Goal: Information Seeking & Learning: Learn about a topic

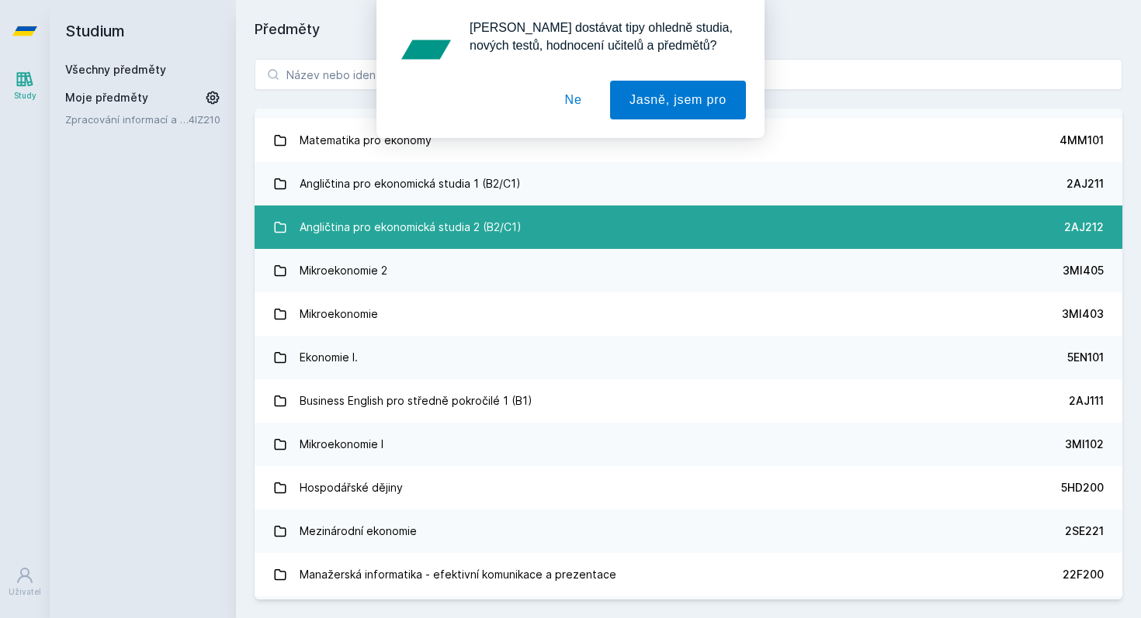
scroll to position [53, 0]
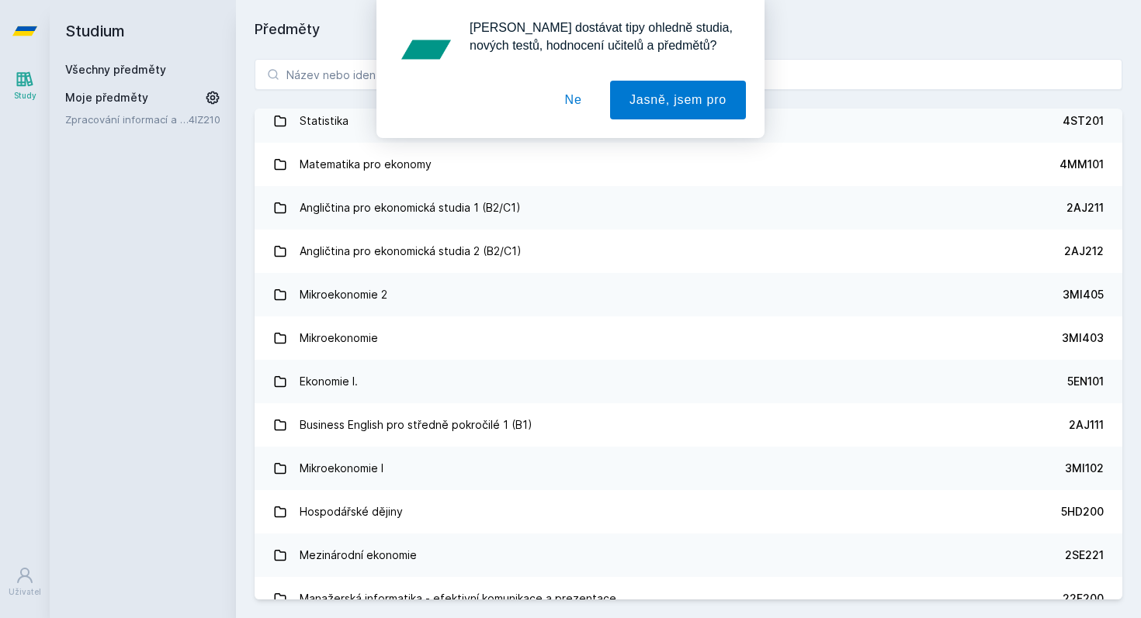
click at [575, 98] on button "Ne" at bounding box center [573, 100] width 56 height 39
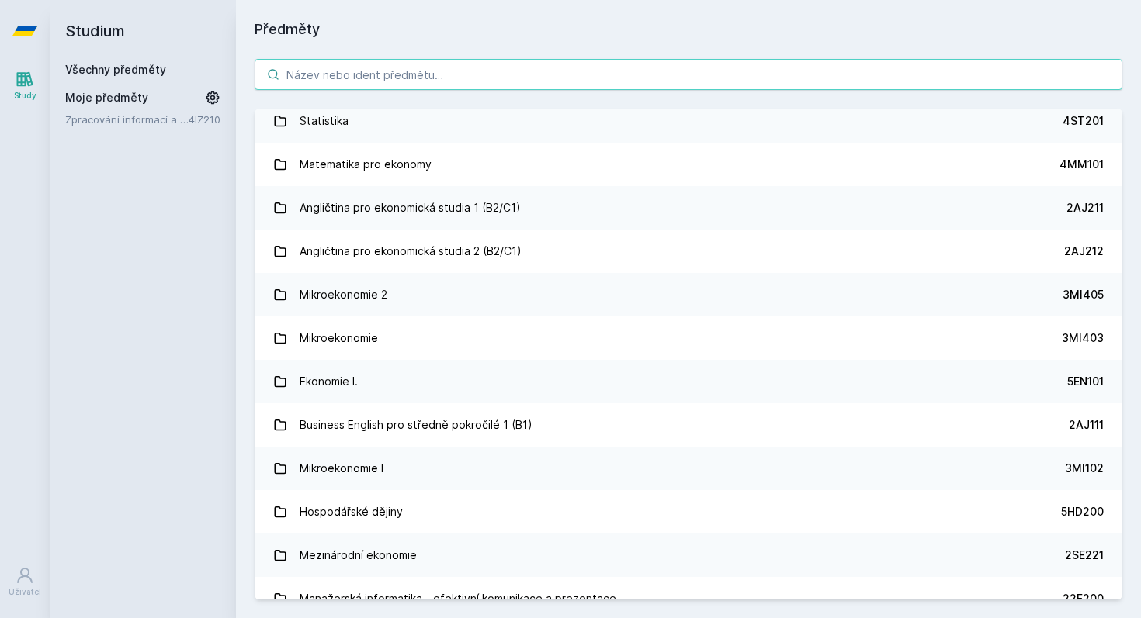
click at [386, 67] on input "search" at bounding box center [689, 74] width 868 height 31
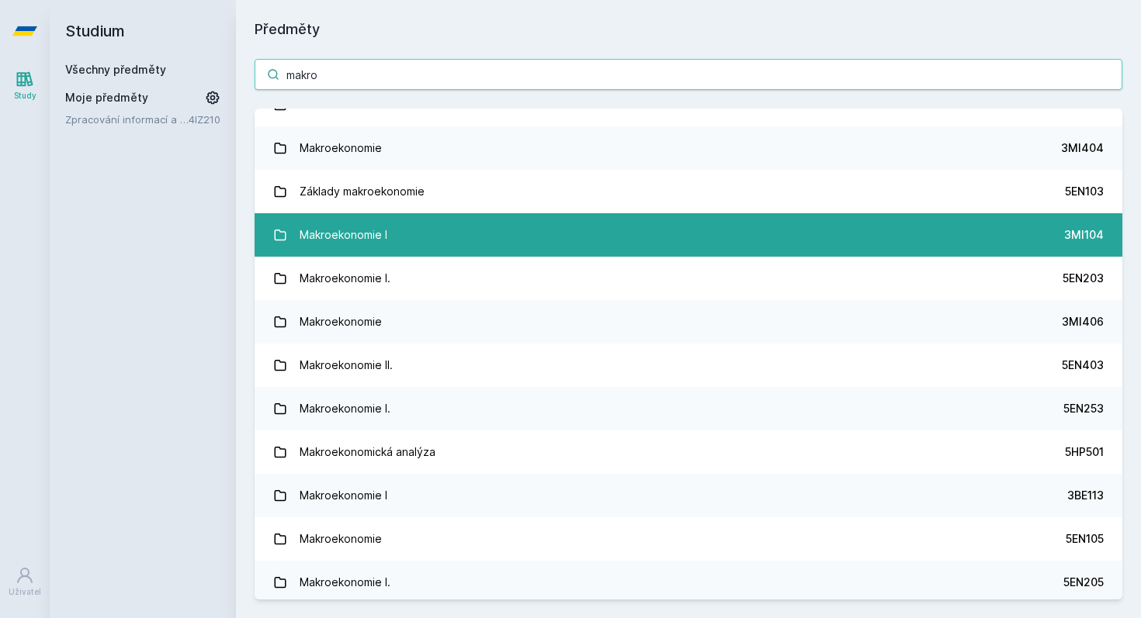
scroll to position [0, 0]
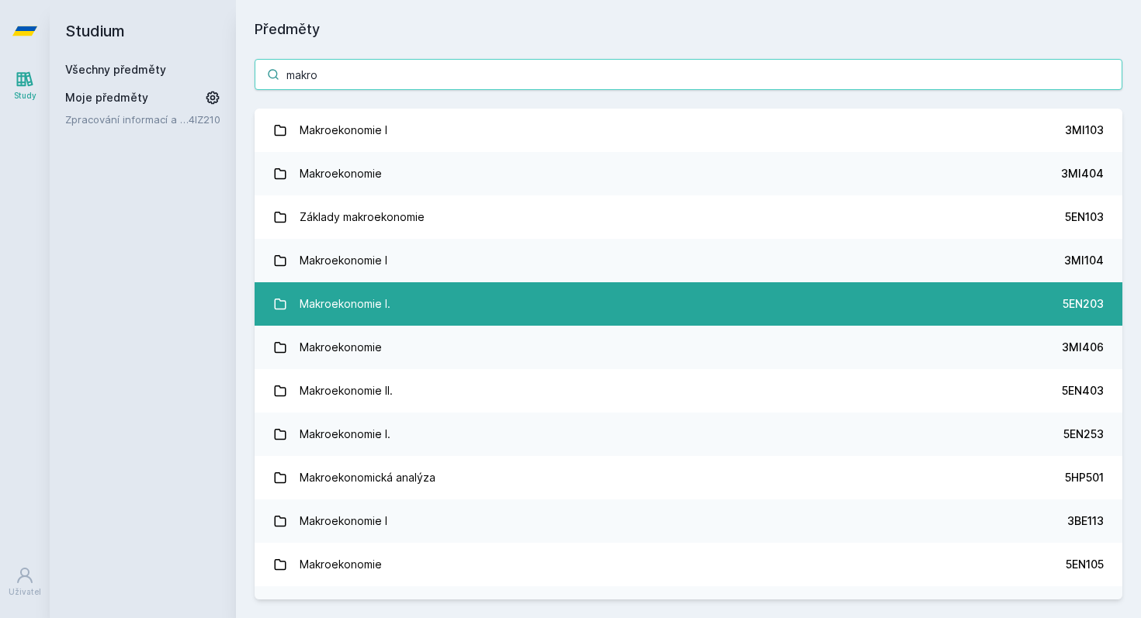
type input "makro"
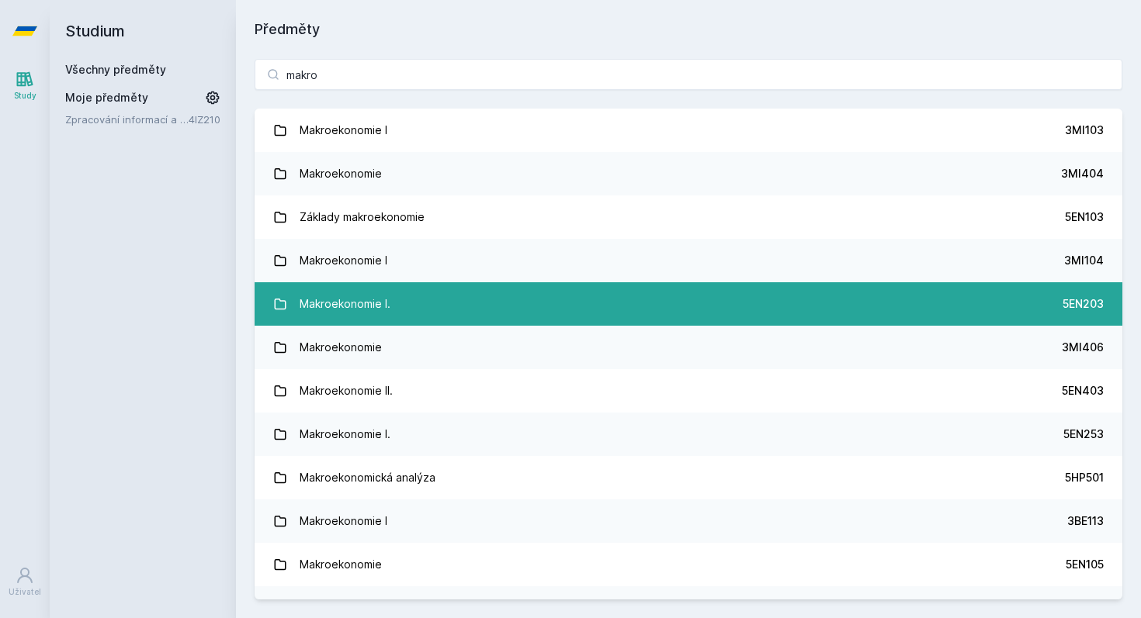
click at [528, 296] on link "Makroekonomie I. 5EN203" at bounding box center [689, 303] width 868 height 43
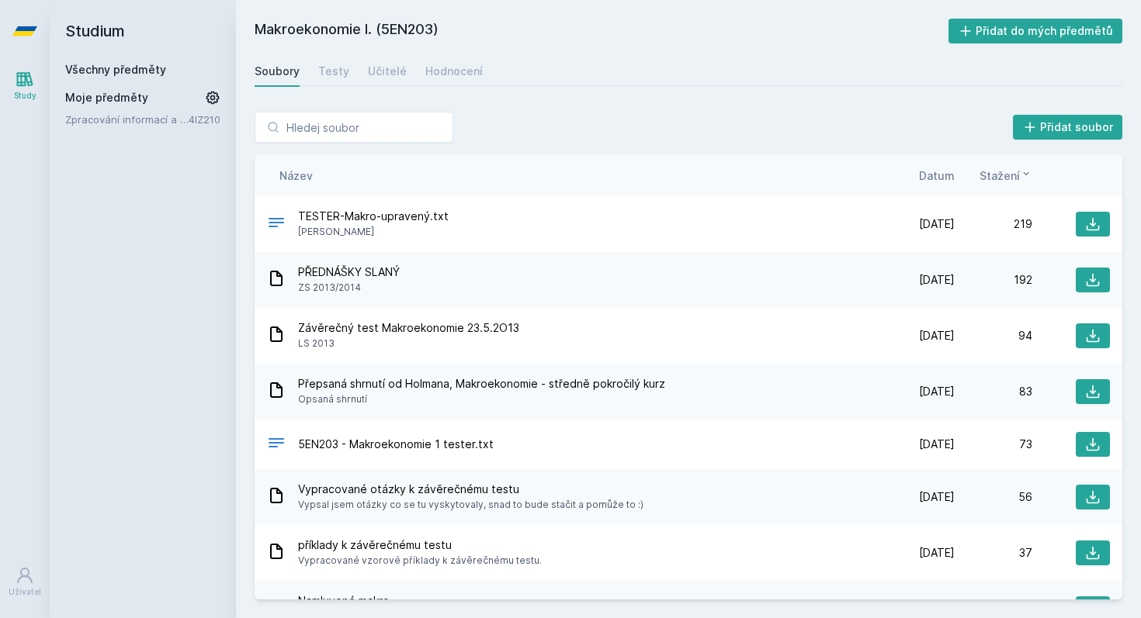
click at [929, 172] on span "Datum" at bounding box center [937, 176] width 36 height 16
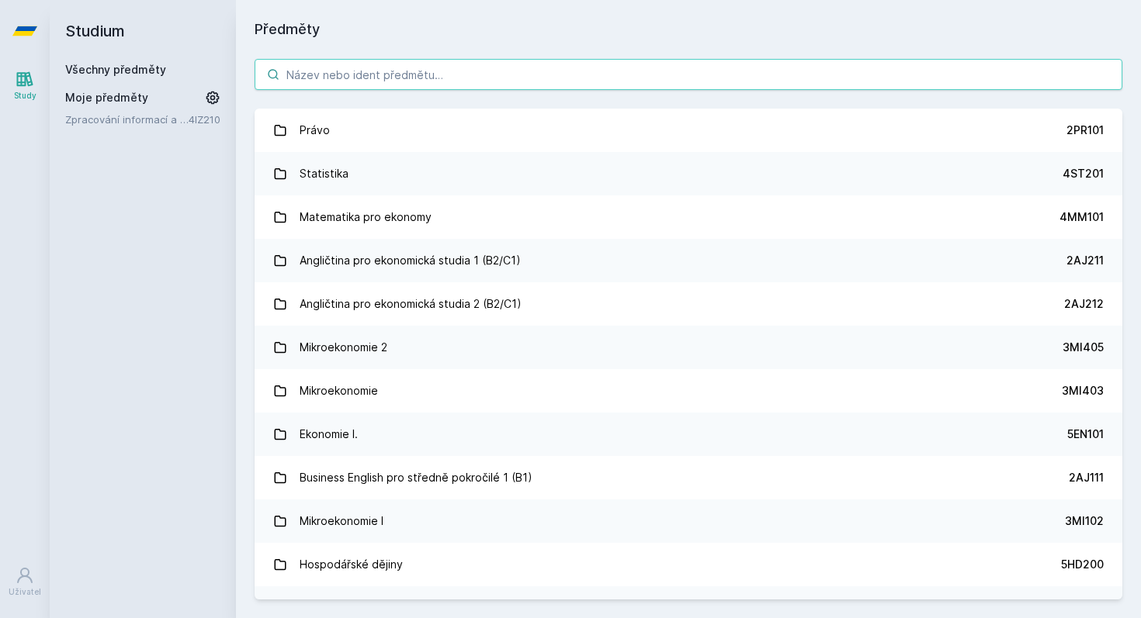
click at [358, 84] on input "search" at bounding box center [689, 74] width 868 height 31
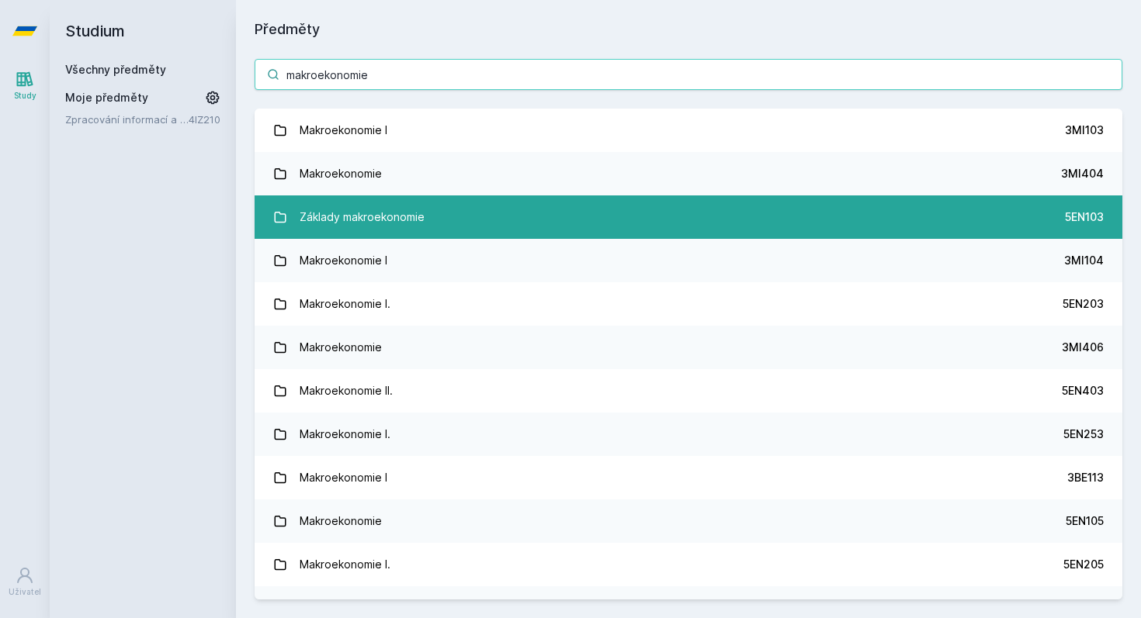
type input "makroekonomie"
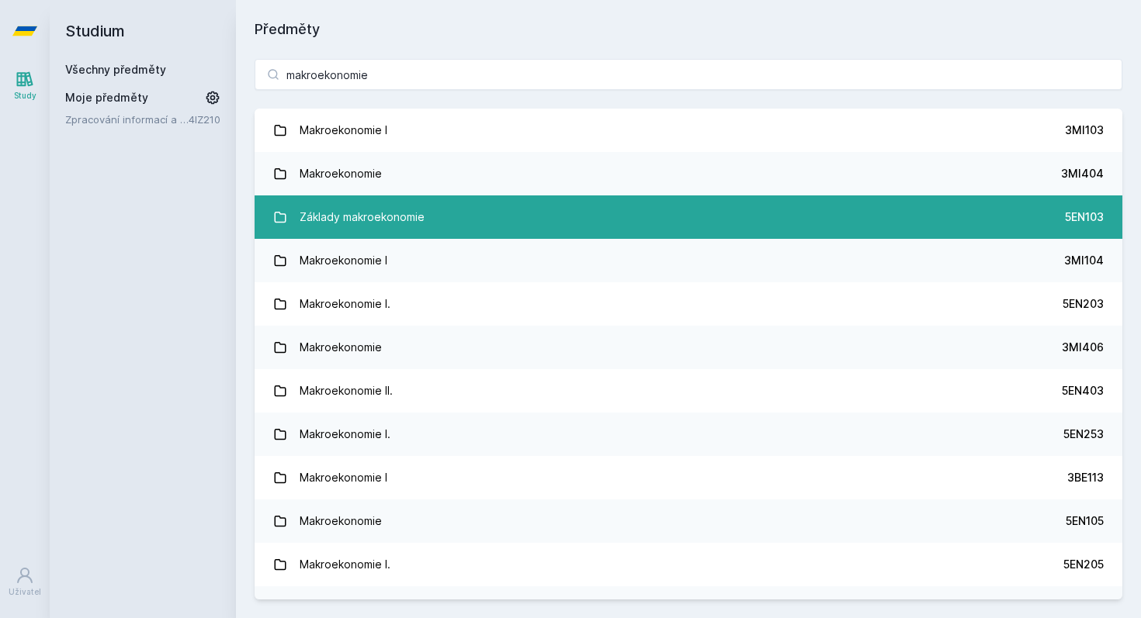
click at [442, 217] on link "Základy makroekonomie 5EN103" at bounding box center [689, 217] width 868 height 43
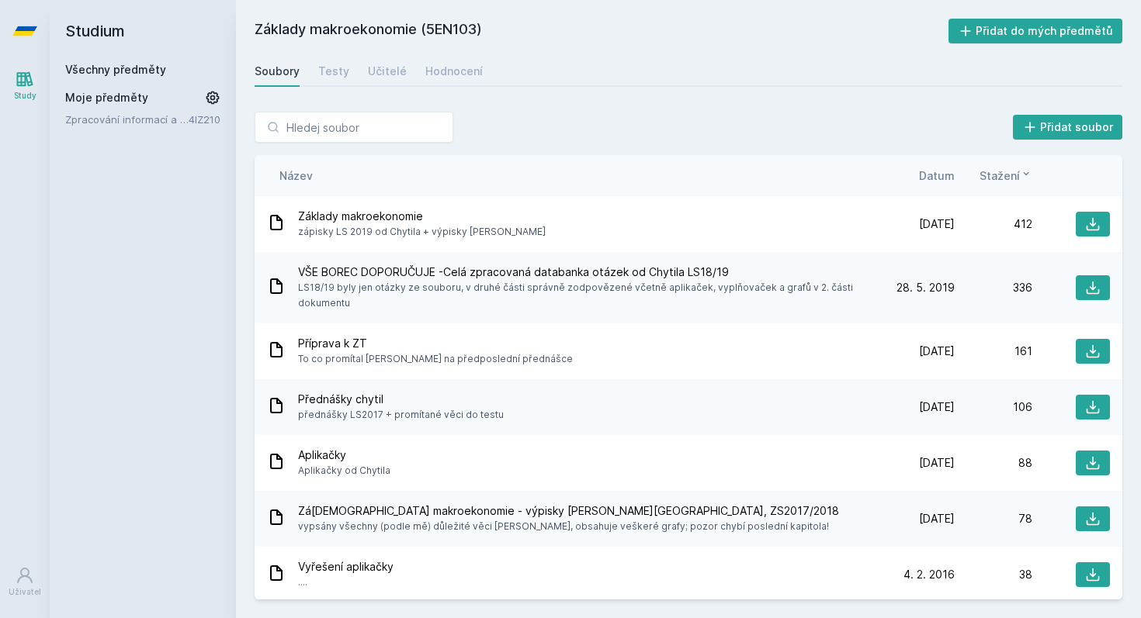
click at [928, 178] on span "Datum" at bounding box center [937, 176] width 36 height 16
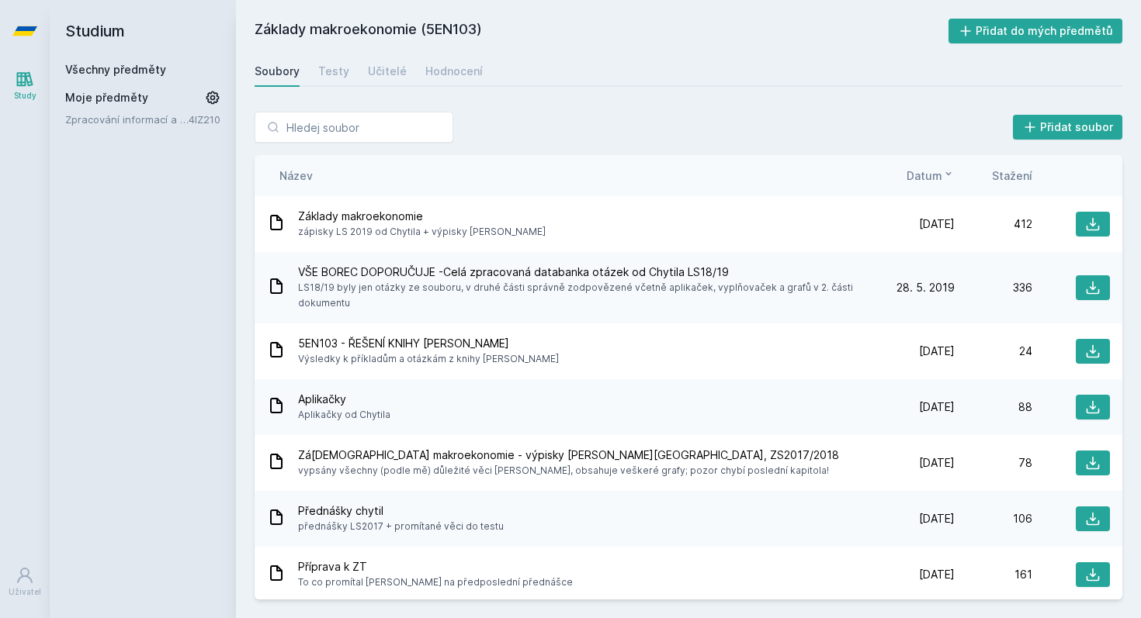
click at [928, 178] on span "Datum" at bounding box center [924, 176] width 36 height 16
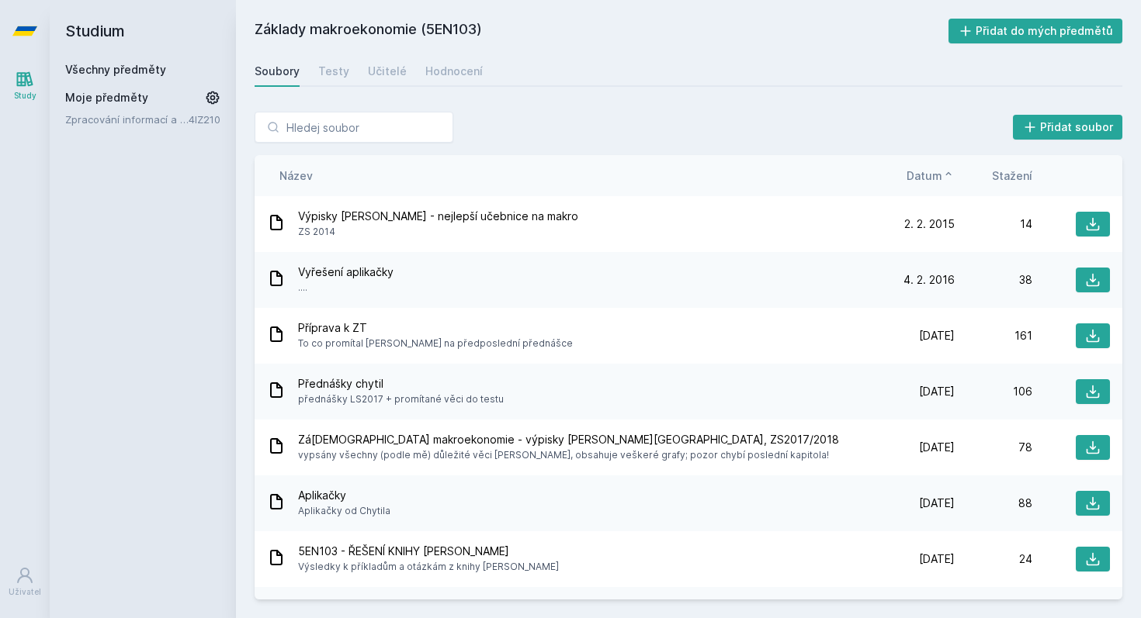
click at [928, 178] on span "Datum" at bounding box center [924, 176] width 36 height 16
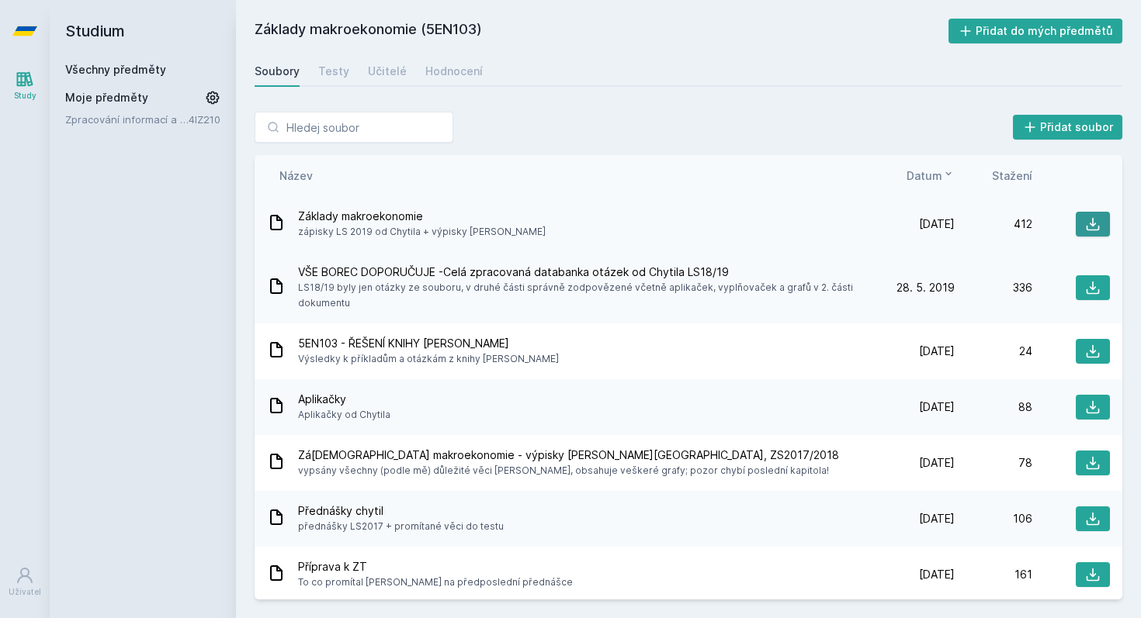
click at [1089, 225] on icon at bounding box center [1093, 224] width 16 height 16
